Goal: Task Accomplishment & Management: Manage account settings

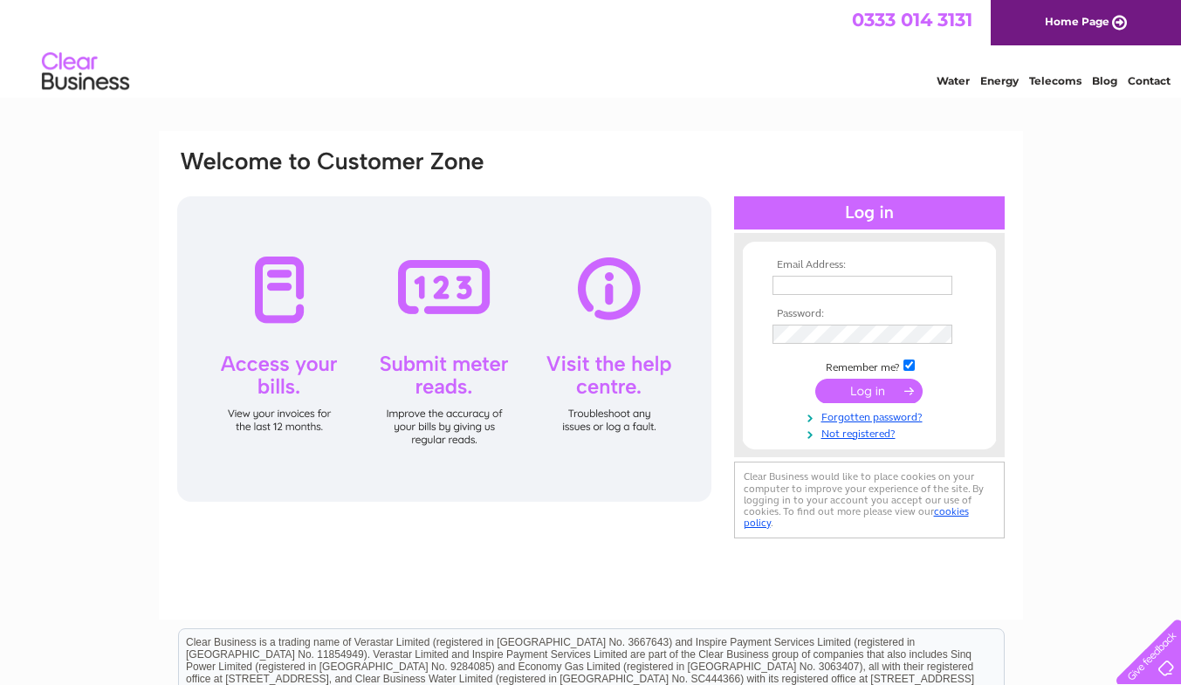
type input "accounts@grovebedding.com"
click at [872, 397] on input "submit" at bounding box center [868, 391] width 107 height 24
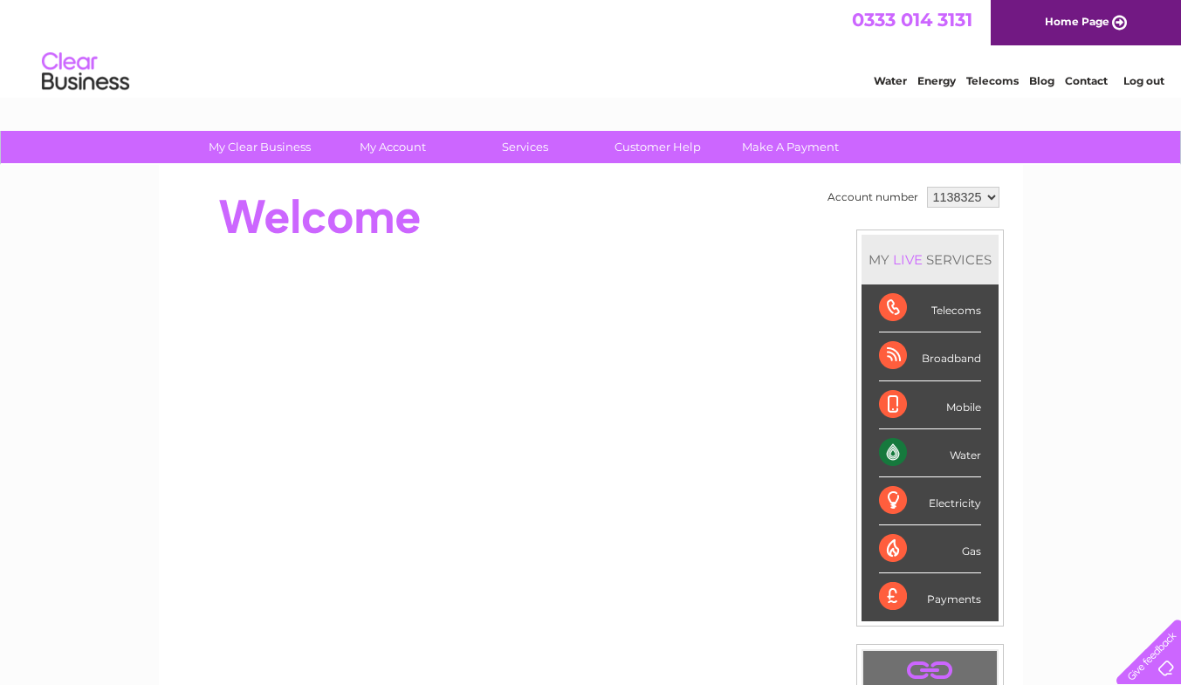
click at [922, 456] on div "Water" at bounding box center [930, 453] width 102 height 48
click at [890, 449] on div "Water" at bounding box center [930, 453] width 102 height 48
click at [970, 450] on div "Water" at bounding box center [930, 453] width 102 height 48
click at [936, 498] on div "Electricity" at bounding box center [930, 501] width 102 height 48
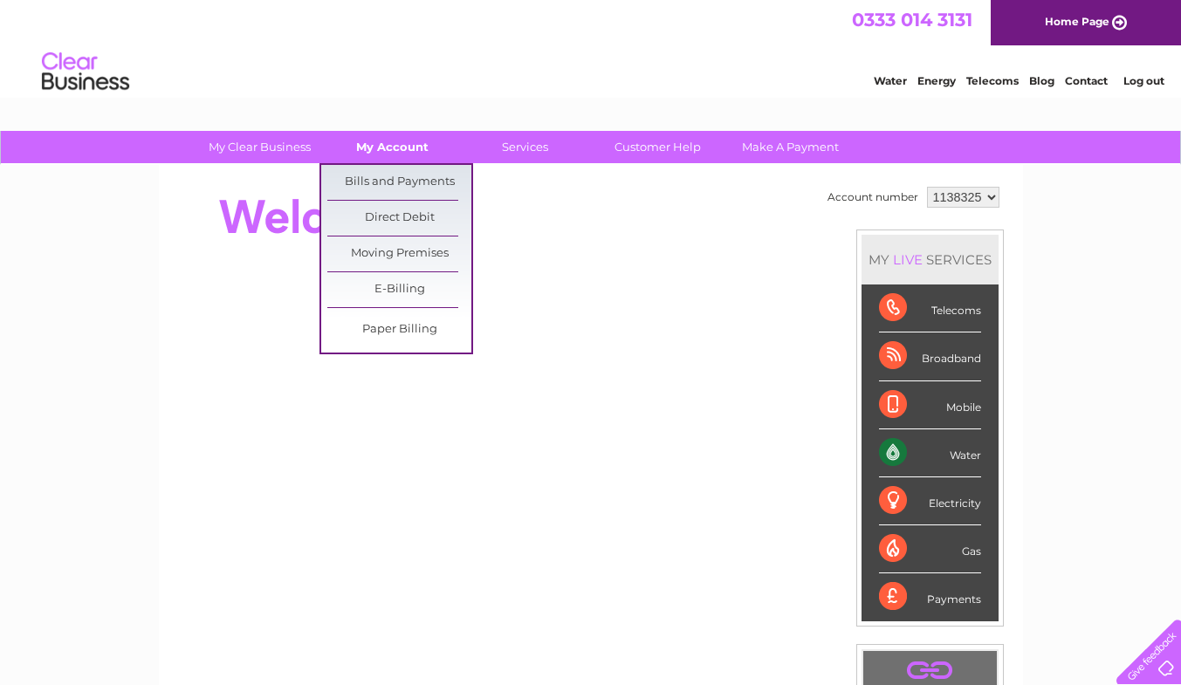
click at [389, 147] on link "My Account" at bounding box center [392, 147] width 144 height 32
click at [406, 186] on link "Bills and Payments" at bounding box center [399, 182] width 144 height 35
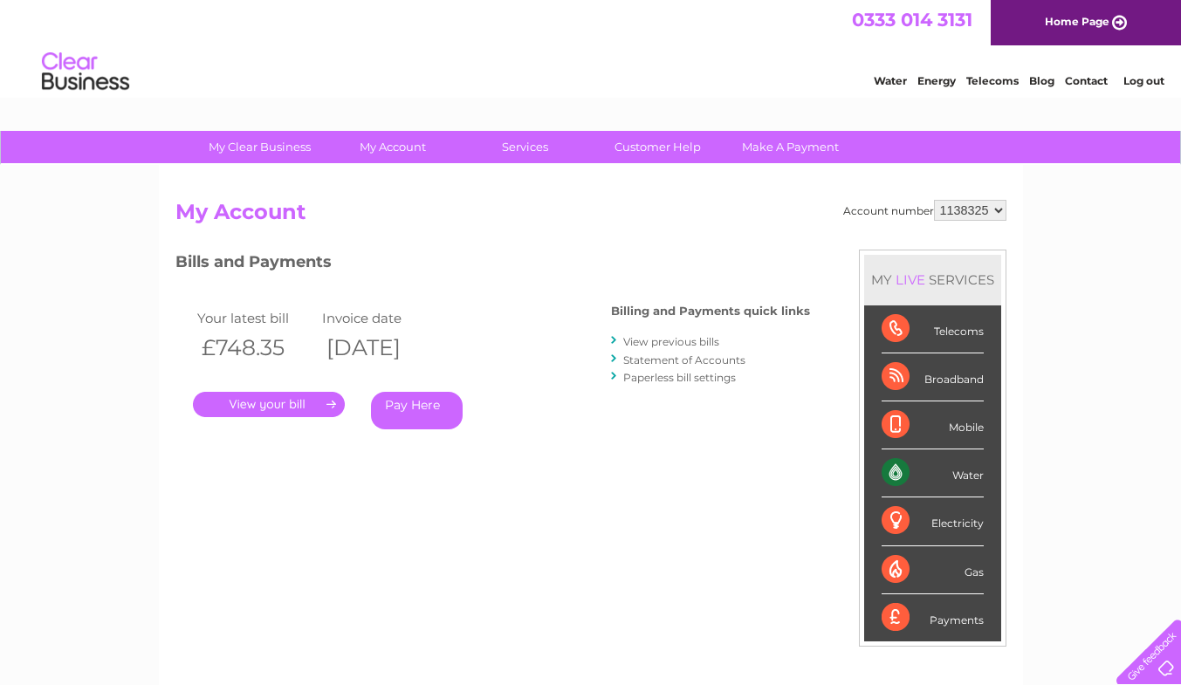
click at [275, 402] on link "." at bounding box center [269, 404] width 152 height 25
click at [645, 463] on div "Bills and Payments Billing and Payments quick links View previous bills Stateme…" at bounding box center [492, 365] width 634 height 230
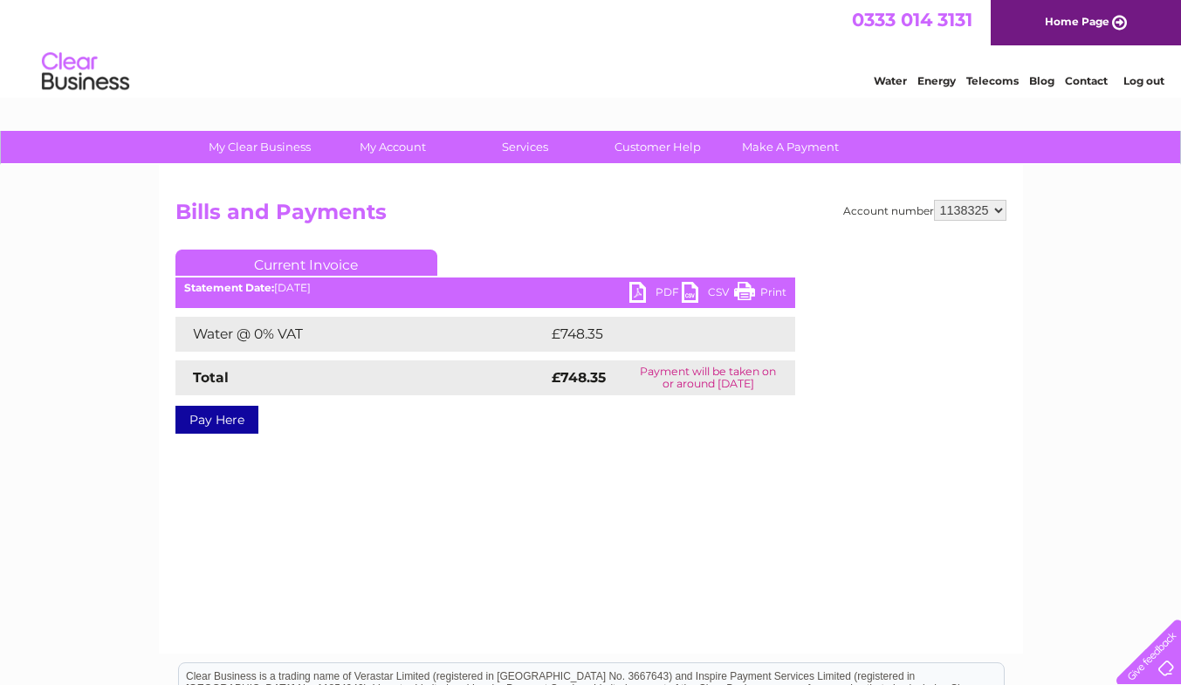
click at [660, 296] on link "PDF" at bounding box center [655, 294] width 52 height 25
